Goal: Register for event/course

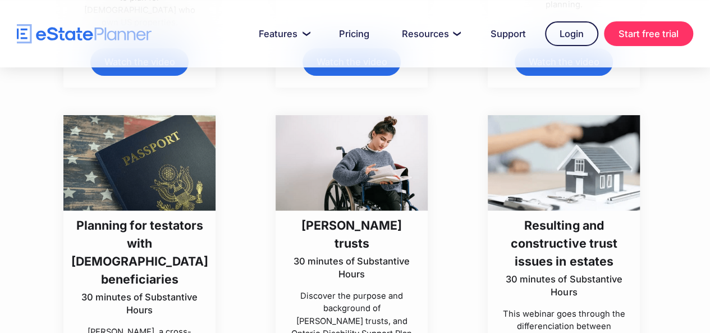
scroll to position [4461, 0]
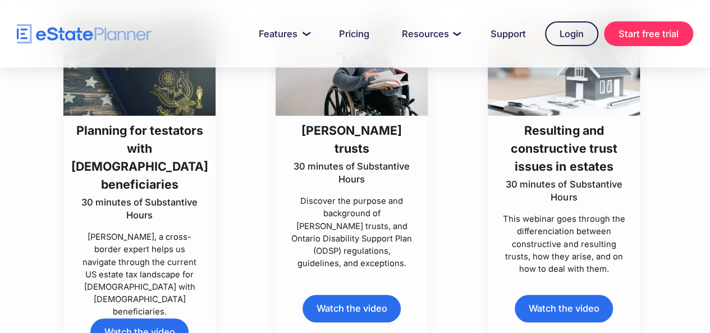
click at [349, 186] on p "30 minutes of Substantive Hours" at bounding box center [351, 173] width 123 height 26
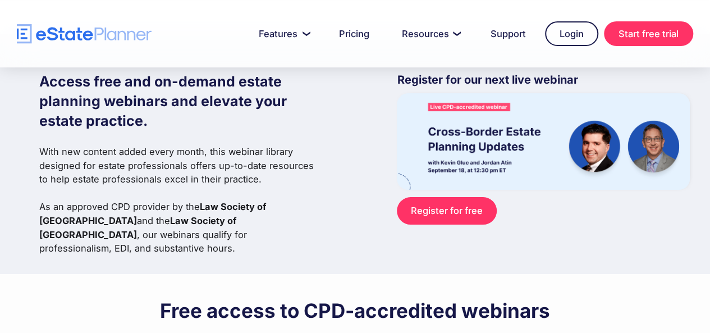
scroll to position [0, 0]
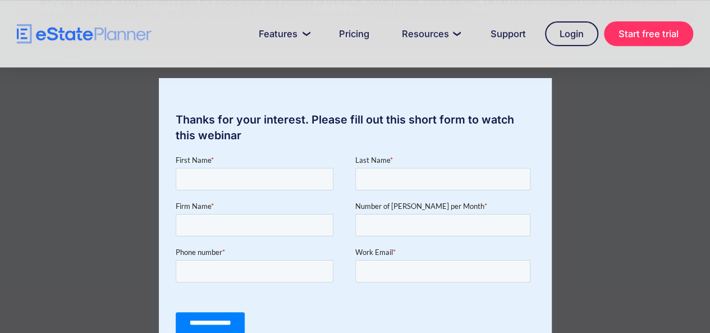
scroll to position [168, 0]
click at [59, 168] on div "Thanks for your interest. Please fill out this short form to watch this webinar" at bounding box center [355, 166] width 710 height 333
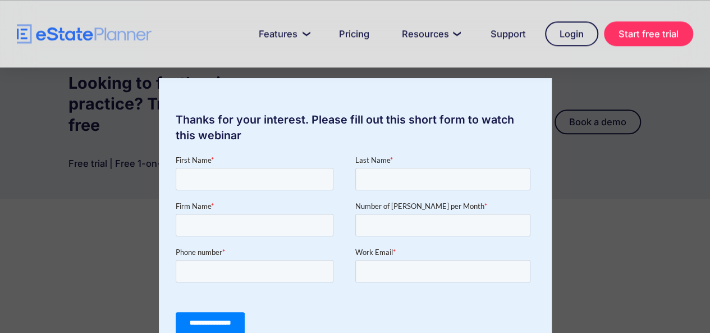
scroll to position [730, 0]
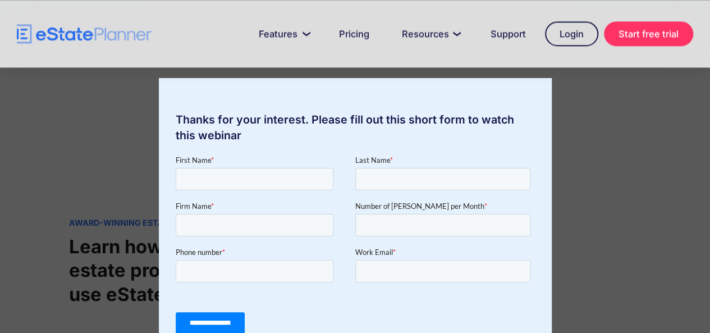
click at [513, 94] on div "Thanks for your interest. Please fill out this short form to watch this webinar" at bounding box center [355, 227] width 393 height 298
click at [558, 83] on div "Thanks for your interest. Please fill out this short form to watch this webinar" at bounding box center [355, 166] width 710 height 333
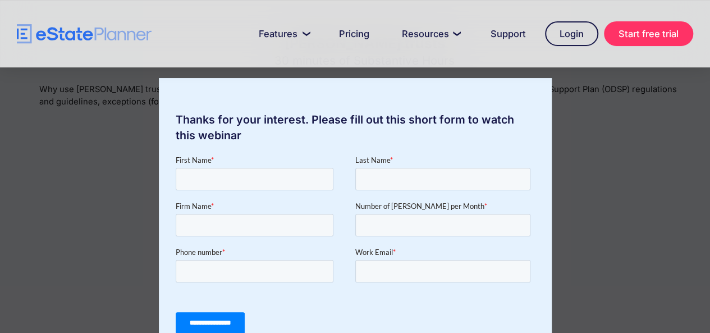
scroll to position [0, 0]
